Goal: Task Accomplishment & Management: Use online tool/utility

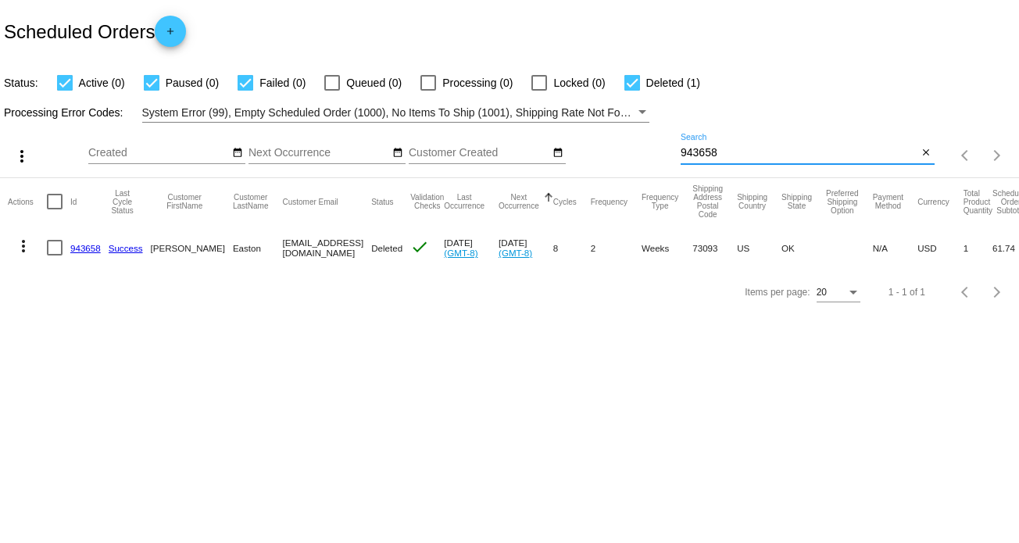
drag, startPoint x: 727, startPoint y: 152, endPoint x: 607, endPoint y: 152, distance: 119.6
click at [607, 152] on div "more_vert Aug Jan Feb Mar [DATE]" at bounding box center [509, 150] width 1019 height 55
paste input "636024"
type input "636024"
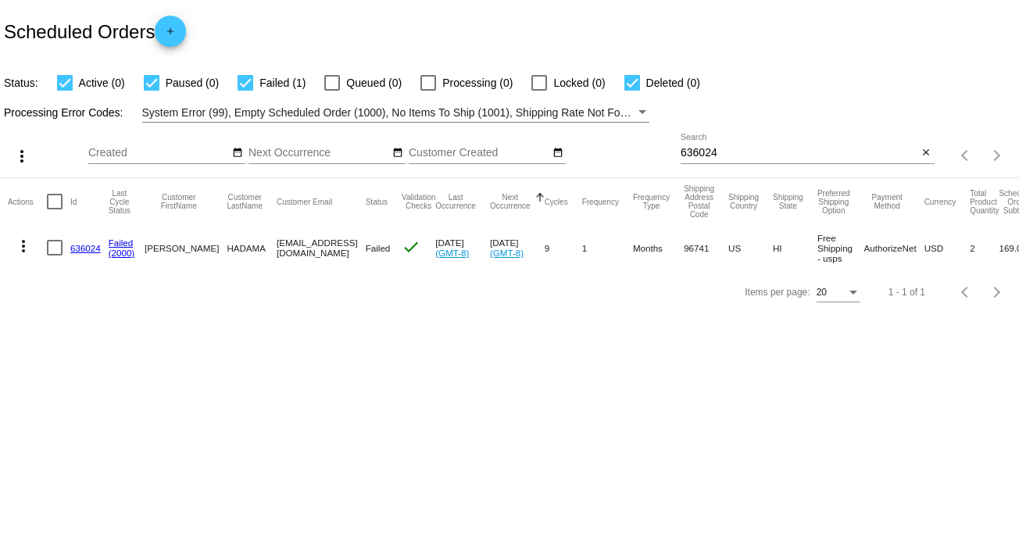
click at [91, 249] on link "636024" at bounding box center [85, 248] width 30 height 10
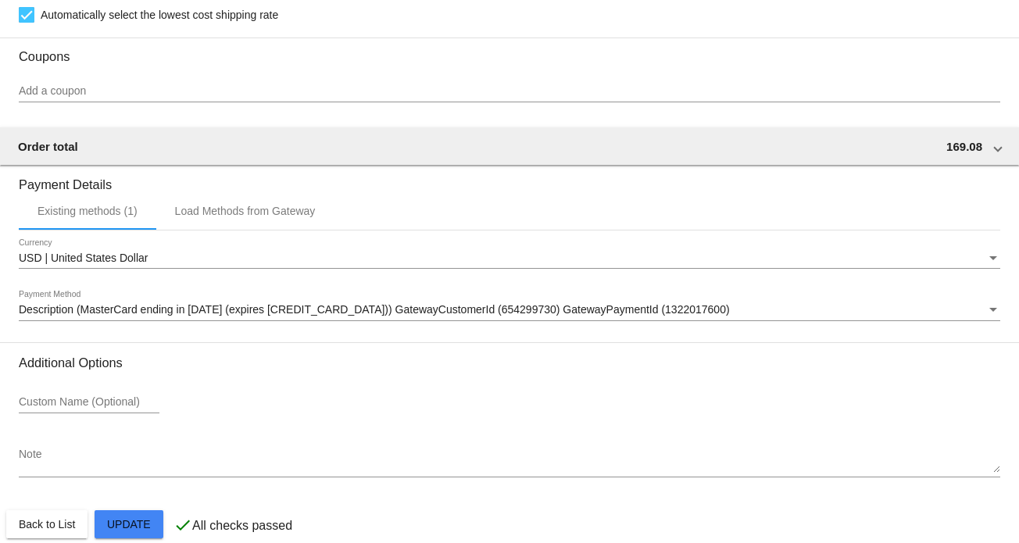
scroll to position [1389, 0]
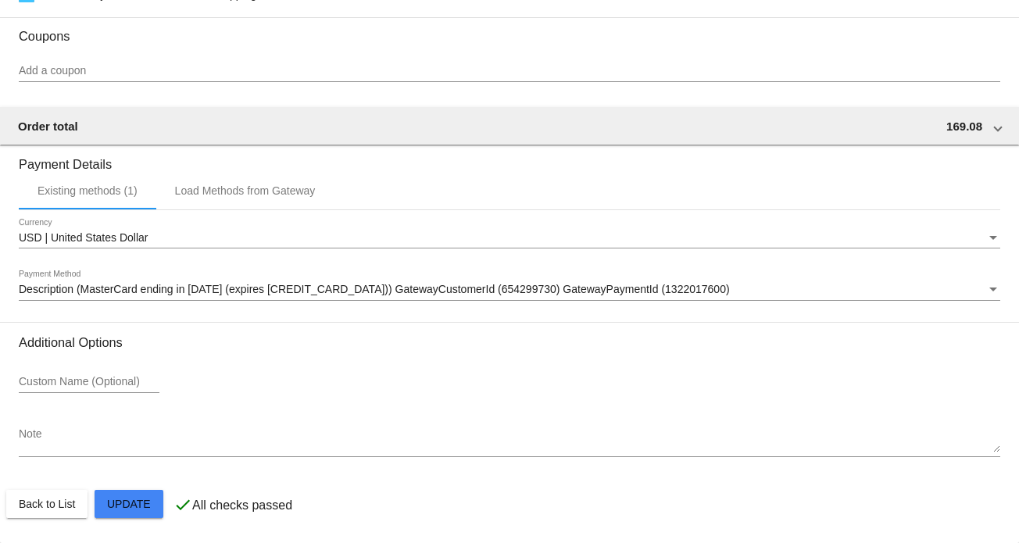
click at [239, 289] on span "Description (MasterCard ending in [DATE] (expires [CREDIT_CARD_DATA])) GatewayC…" at bounding box center [374, 289] width 711 height 13
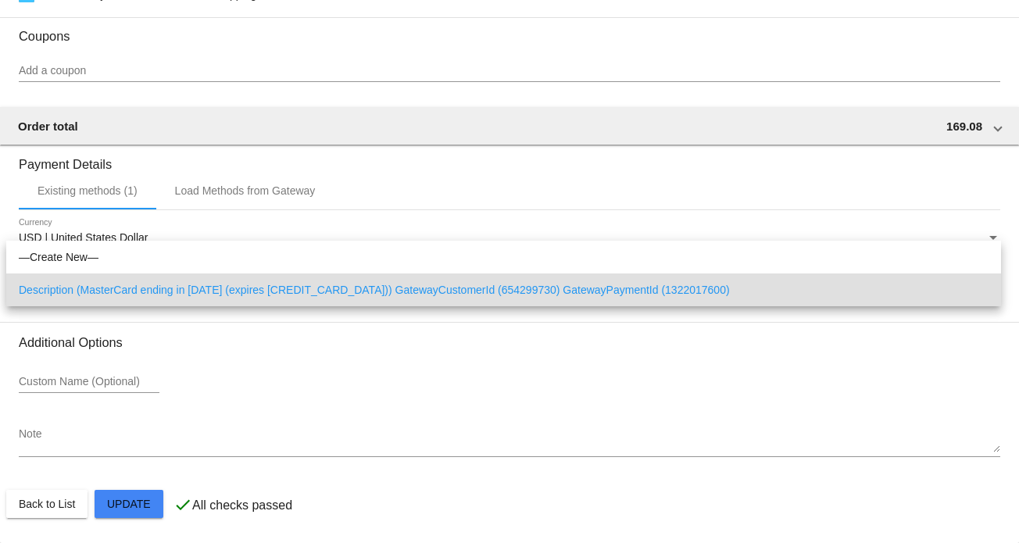
click at [224, 292] on span "Description (MasterCard ending in [DATE] (expires [CREDIT_CARD_DATA])) GatewayC…" at bounding box center [504, 290] width 970 height 33
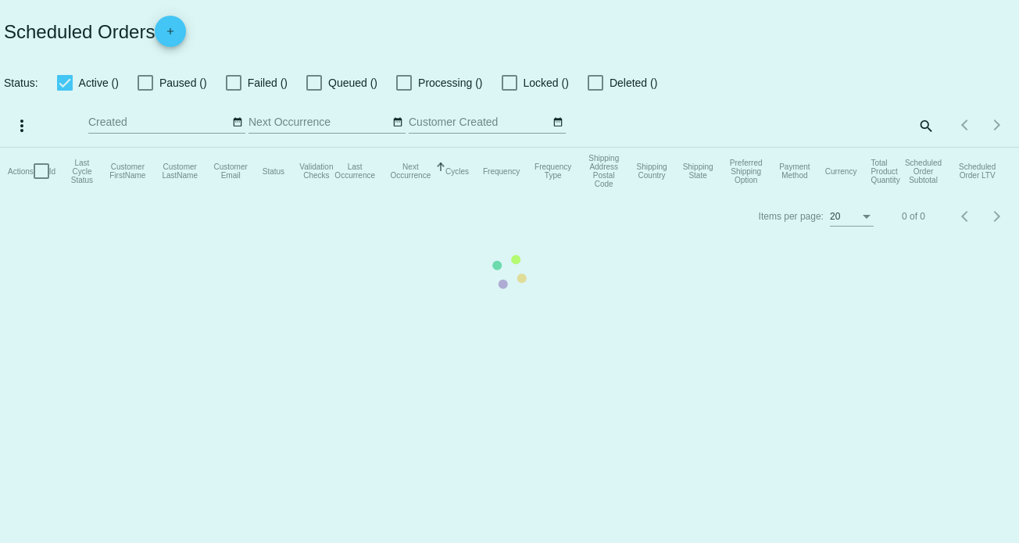
checkbox input "true"
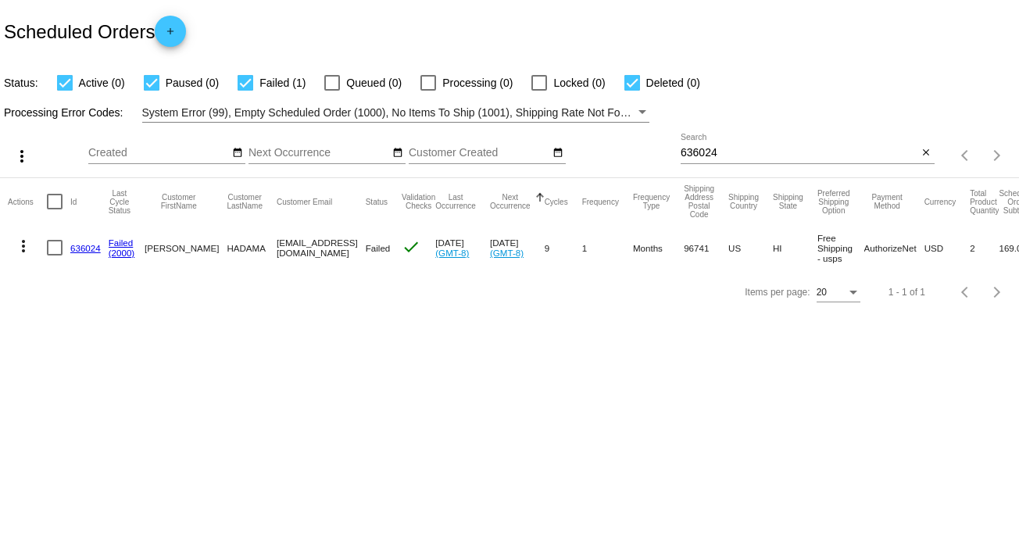
click at [23, 249] on mat-icon "more_vert" at bounding box center [23, 246] width 19 height 19
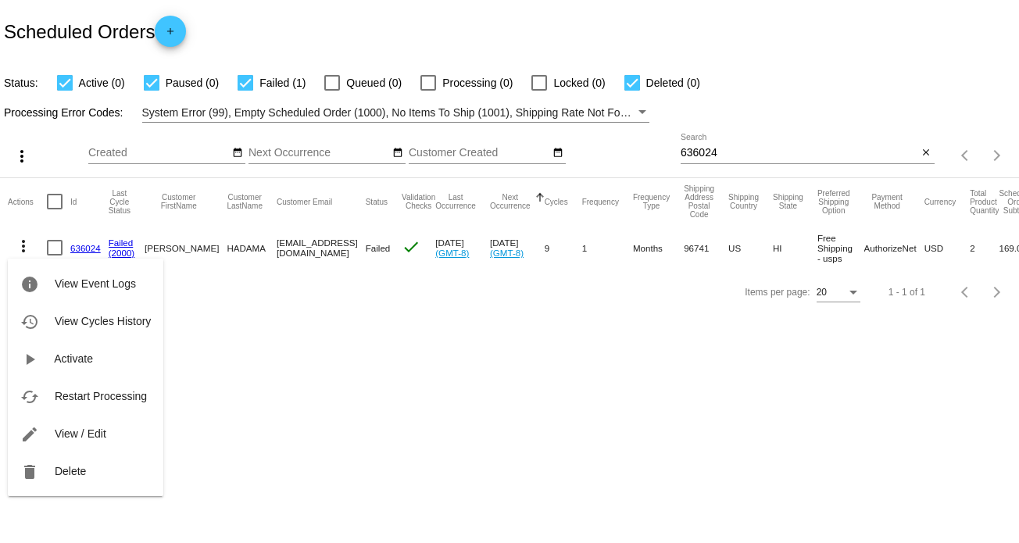
click at [128, 400] on span "Restart Processing" at bounding box center [101, 396] width 92 height 13
